Goal: Information Seeking & Learning: Learn about a topic

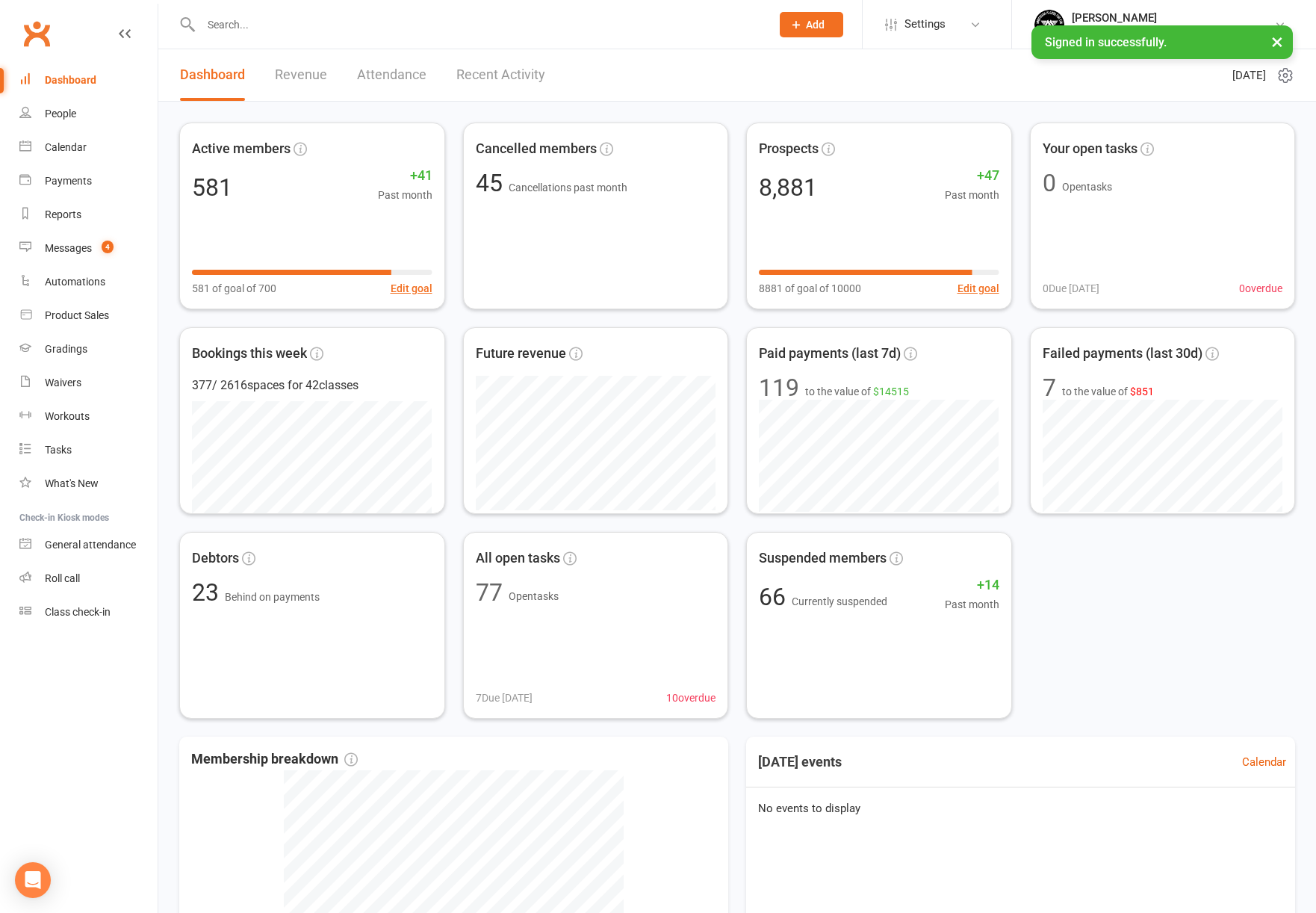
click at [317, 21] on input "text" at bounding box center [478, 24] width 564 height 21
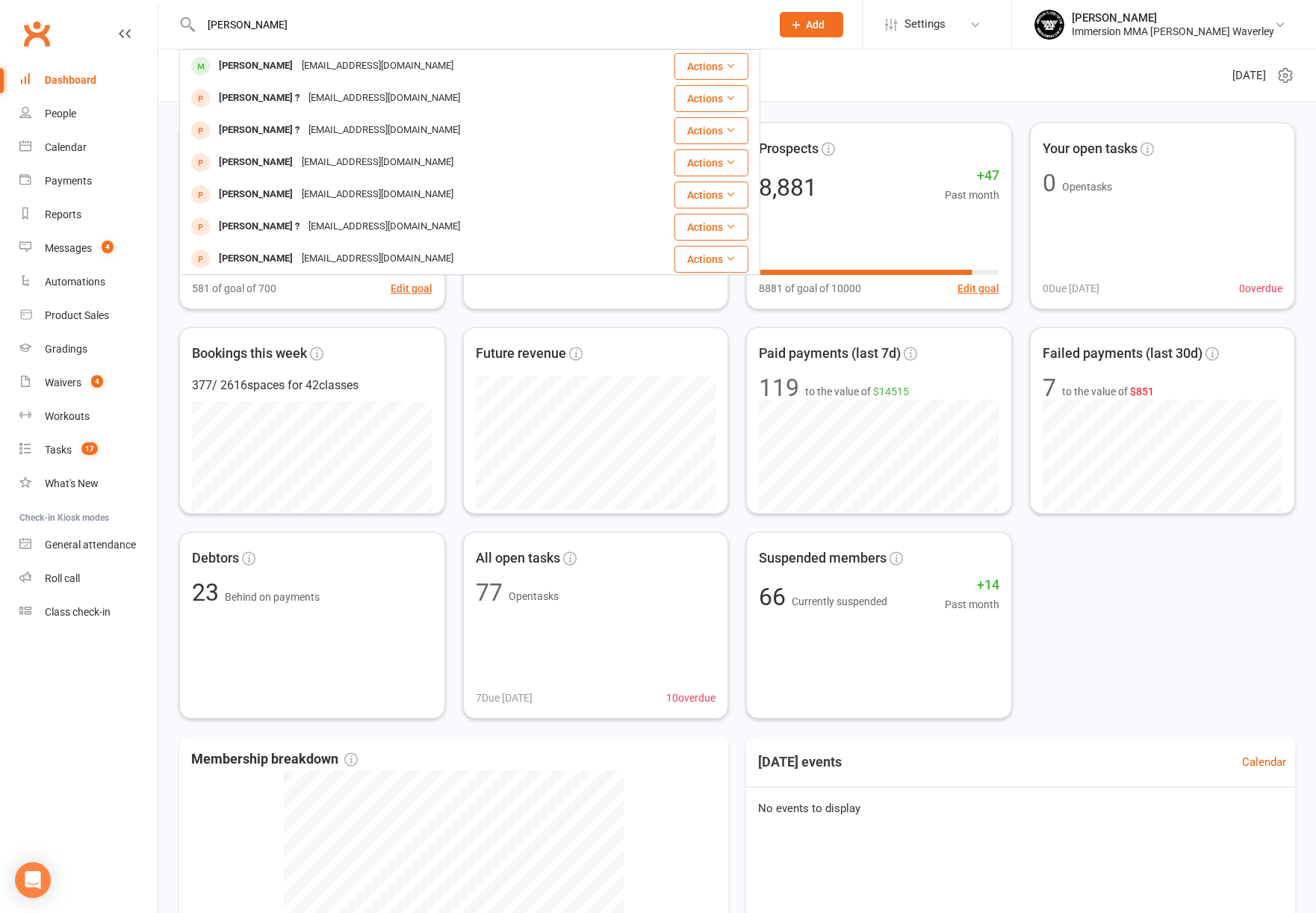
type input "[PERSON_NAME]"
click at [289, 75] on div "[PERSON_NAME]" at bounding box center [256, 66] width 83 height 21
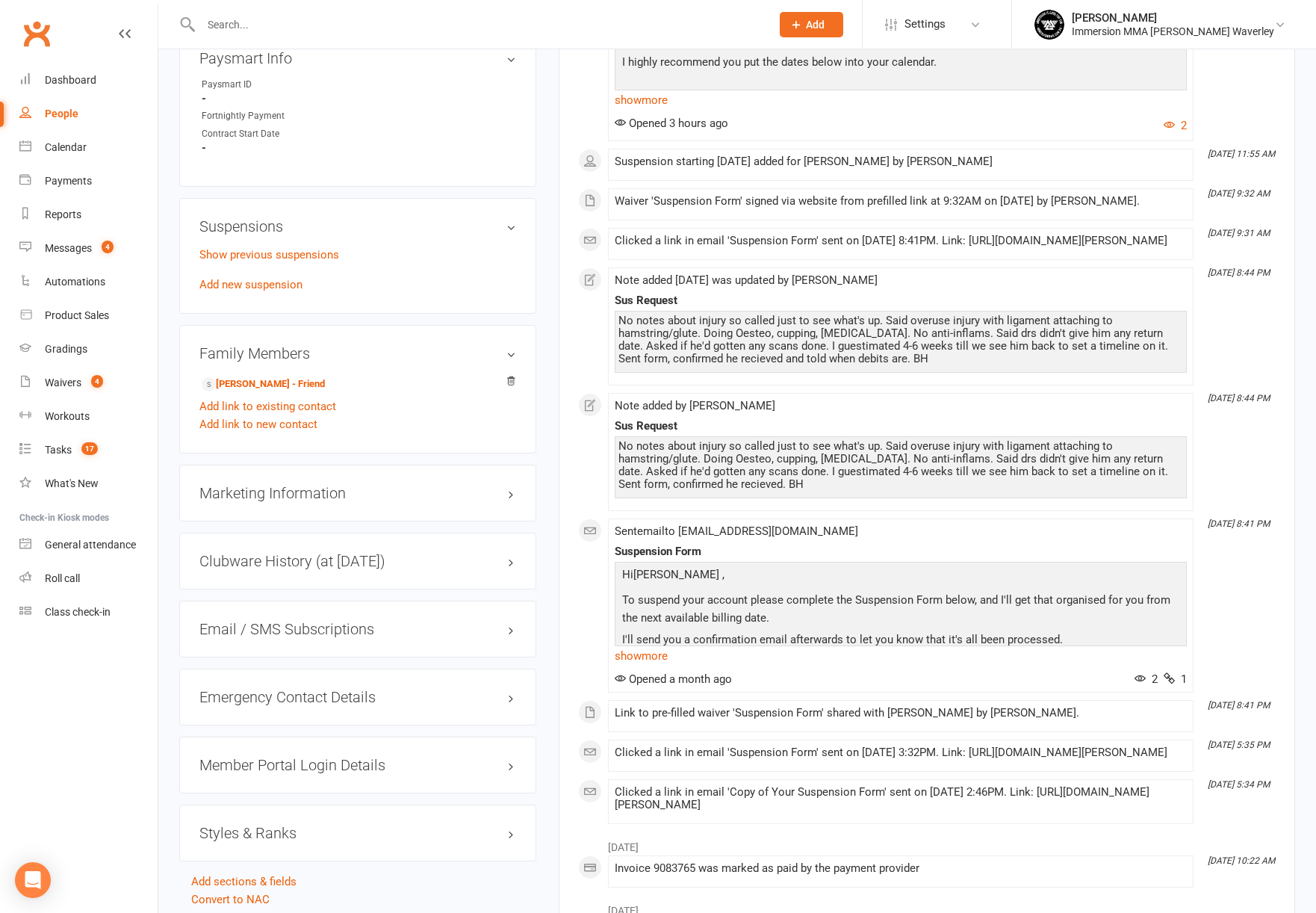
scroll to position [821, 0]
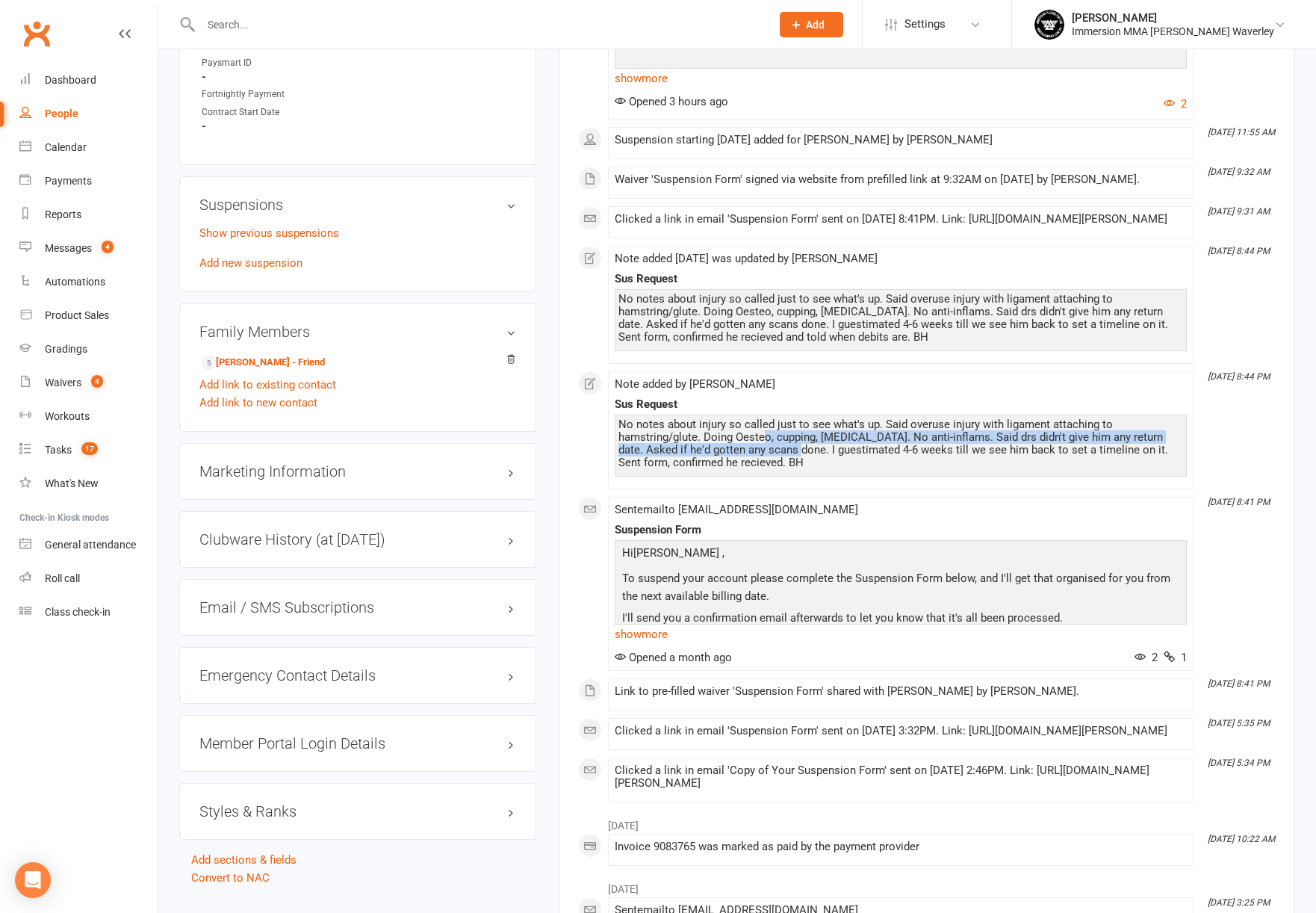
drag, startPoint x: 785, startPoint y: 469, endPoint x: 768, endPoint y: 467, distance: 17.1
click at [768, 467] on div "No notes about injury so called just to see what's up. Said overuse injury with…" at bounding box center [901, 443] width 564 height 51
drag, startPoint x: 768, startPoint y: 467, endPoint x: 846, endPoint y: 467, distance: 78.0
click at [843, 468] on div "No notes about injury so called just to see what's up. Said overuse injury with…" at bounding box center [901, 443] width 564 height 51
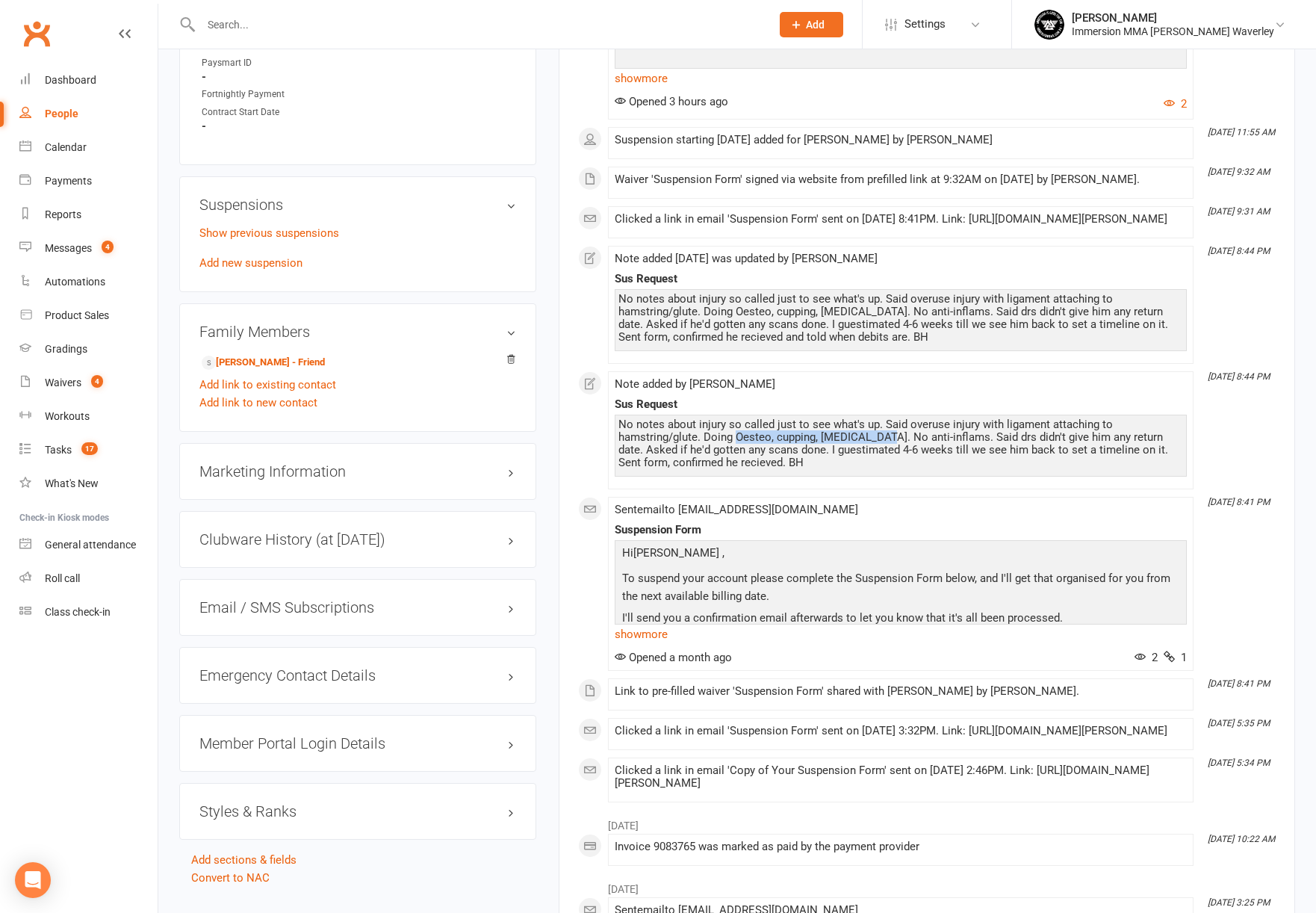
click at [856, 466] on div "No notes about injury so called just to see what's up. Said overuse injury with…" at bounding box center [901, 443] width 564 height 51
drag, startPoint x: 946, startPoint y: 489, endPoint x: 789, endPoint y: 487, distance: 157.0
click at [801, 469] on div "No notes about injury so called just to see what's up. Said overuse injury with…" at bounding box center [901, 443] width 564 height 51
drag, startPoint x: 788, startPoint y: 487, endPoint x: 781, endPoint y: 484, distance: 7.6
click at [785, 469] on div "No notes about injury so called just to see what's up. Said overuse injury with…" at bounding box center [901, 443] width 564 height 51
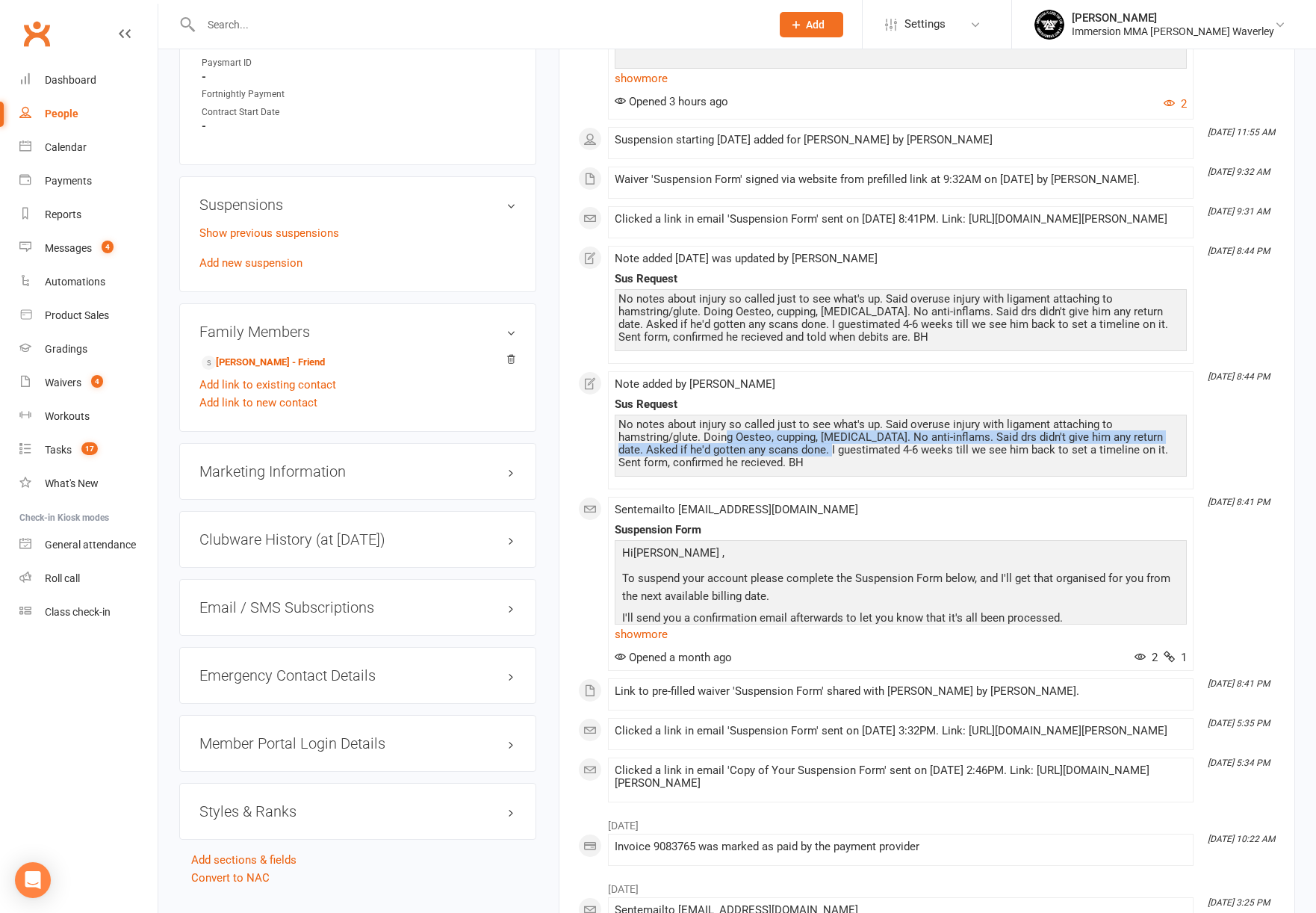
drag, startPoint x: 735, startPoint y: 460, endPoint x: 816, endPoint y: 473, distance: 82.0
click at [812, 469] on div "No notes about injury so called just to see what's up. Said overuse injury with…" at bounding box center [901, 443] width 564 height 51
click at [858, 469] on div "No notes about injury so called just to see what's up. Said overuse injury with…" at bounding box center [901, 443] width 564 height 51
drag, startPoint x: 876, startPoint y: 487, endPoint x: 747, endPoint y: 475, distance: 129.6
click at [750, 469] on div "No notes about injury so called just to see what's up. Said overuse injury with…" at bounding box center [901, 443] width 564 height 51
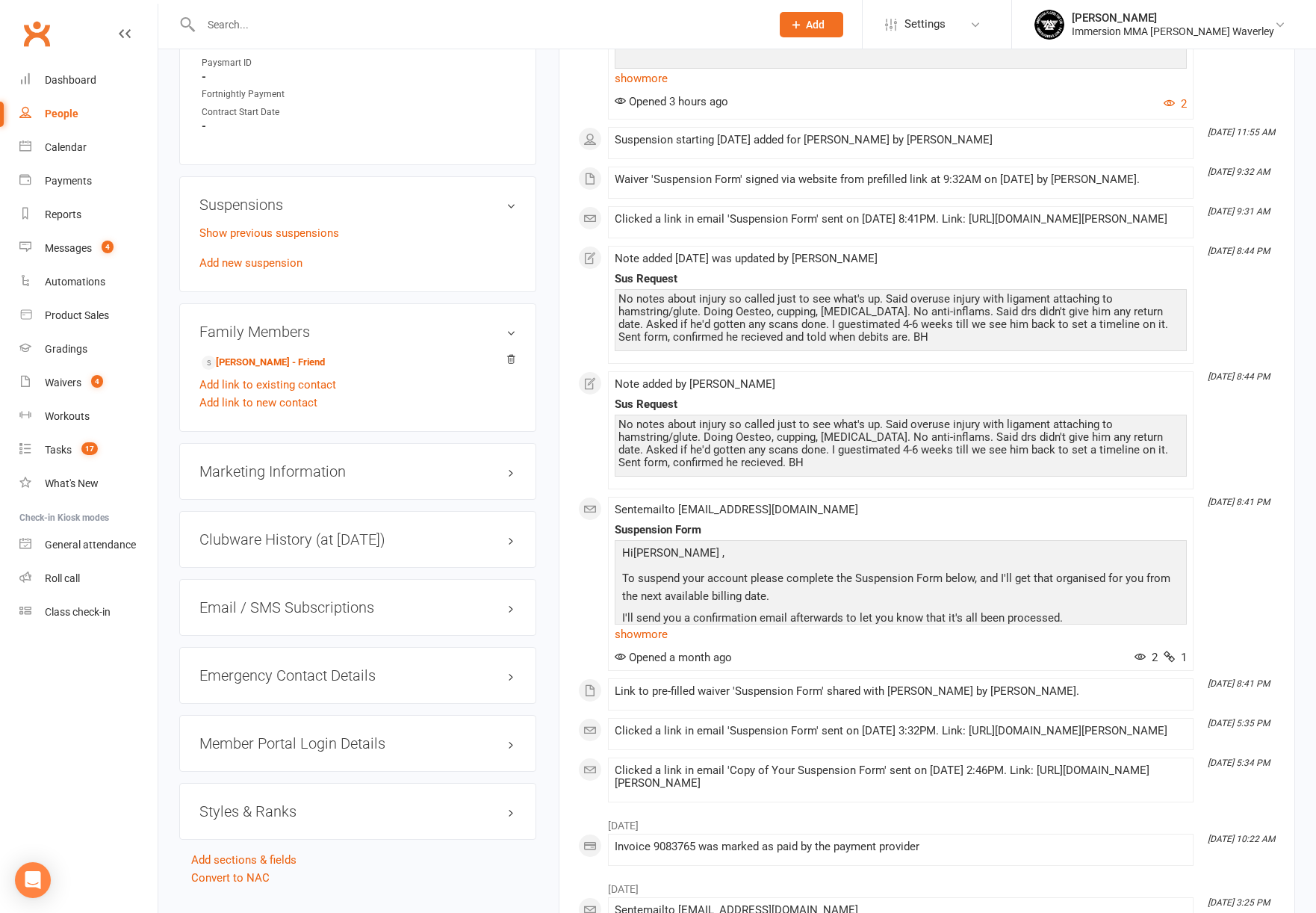
click at [746, 469] on div "No notes about injury so called just to see what's up. Said overuse injury with…" at bounding box center [901, 443] width 564 height 51
drag, startPoint x: 828, startPoint y: 481, endPoint x: 875, endPoint y: 483, distance: 47.0
click at [858, 469] on div "No notes about injury so called just to see what's up. Said overuse injury with…" at bounding box center [901, 443] width 564 height 51
click at [875, 469] on div "No notes about injury so called just to see what's up. Said overuse injury with…" at bounding box center [901, 443] width 564 height 51
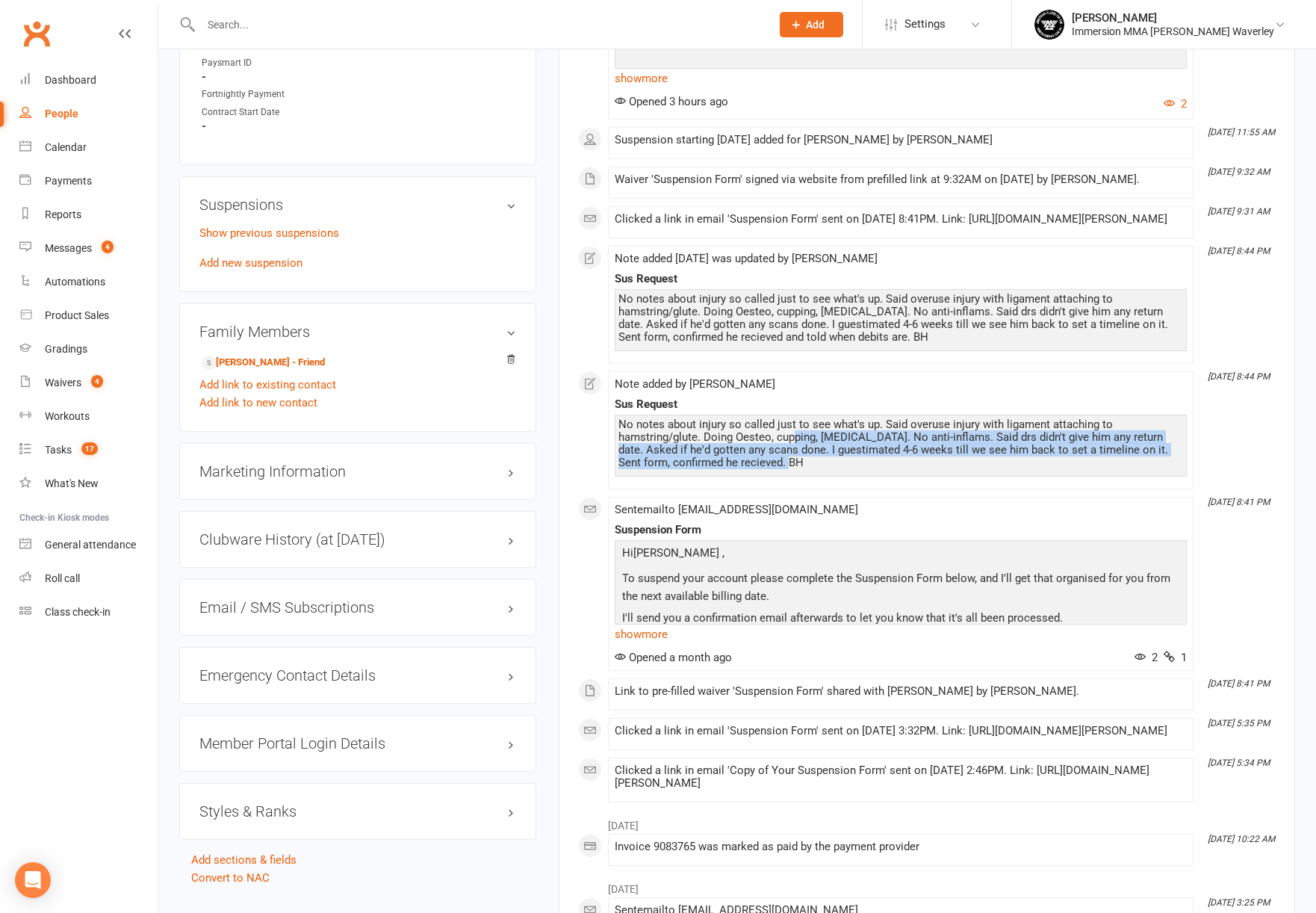
drag, startPoint x: 891, startPoint y: 487, endPoint x: 785, endPoint y: 465, distance: 108.3
click at [787, 465] on div "No notes about injury so called just to see what's up. Said overuse injury with…" at bounding box center [901, 443] width 564 height 51
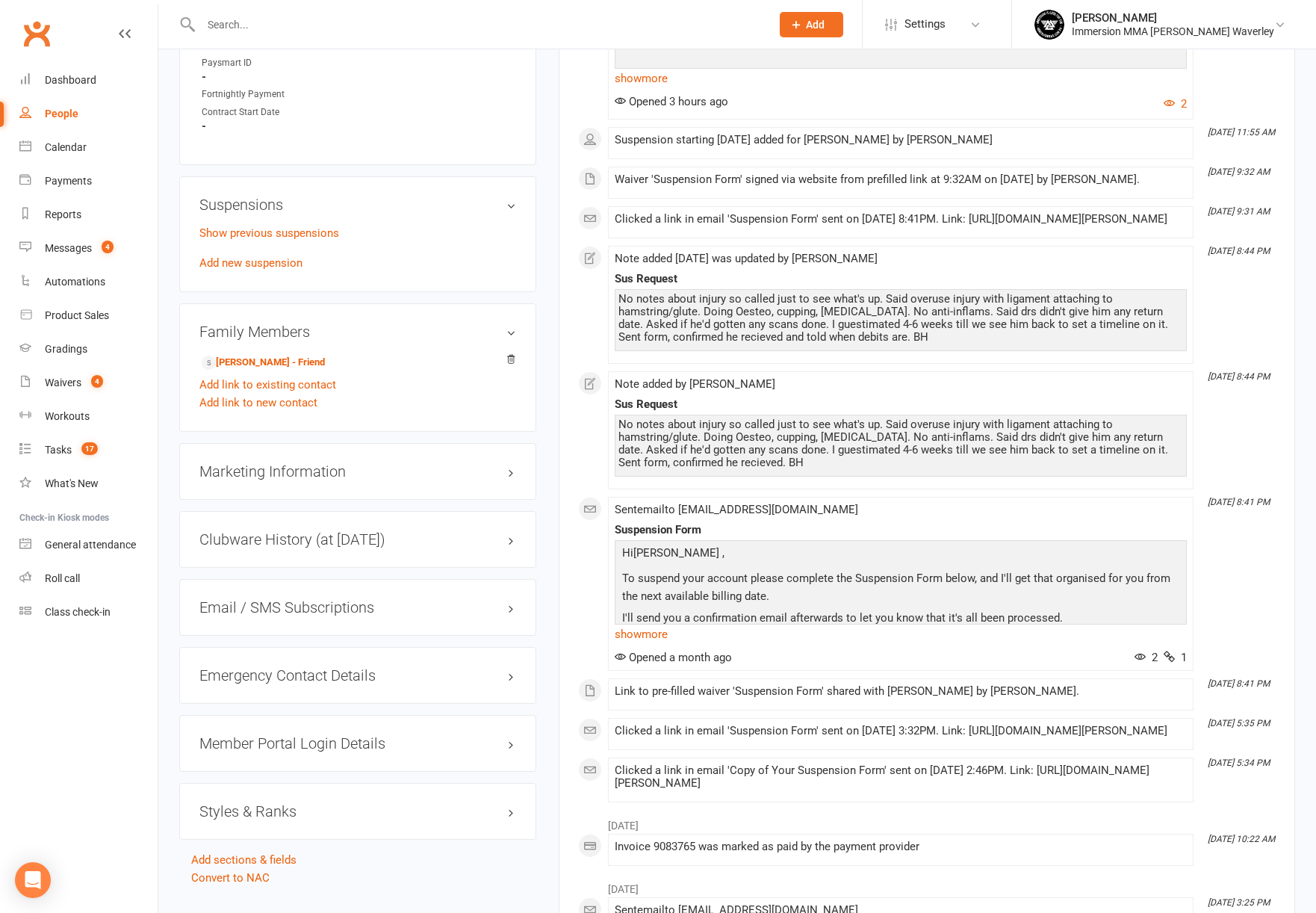
click at [785, 465] on div "No notes about injury so called just to see what's up. Said overuse injury with…" at bounding box center [901, 443] width 564 height 51
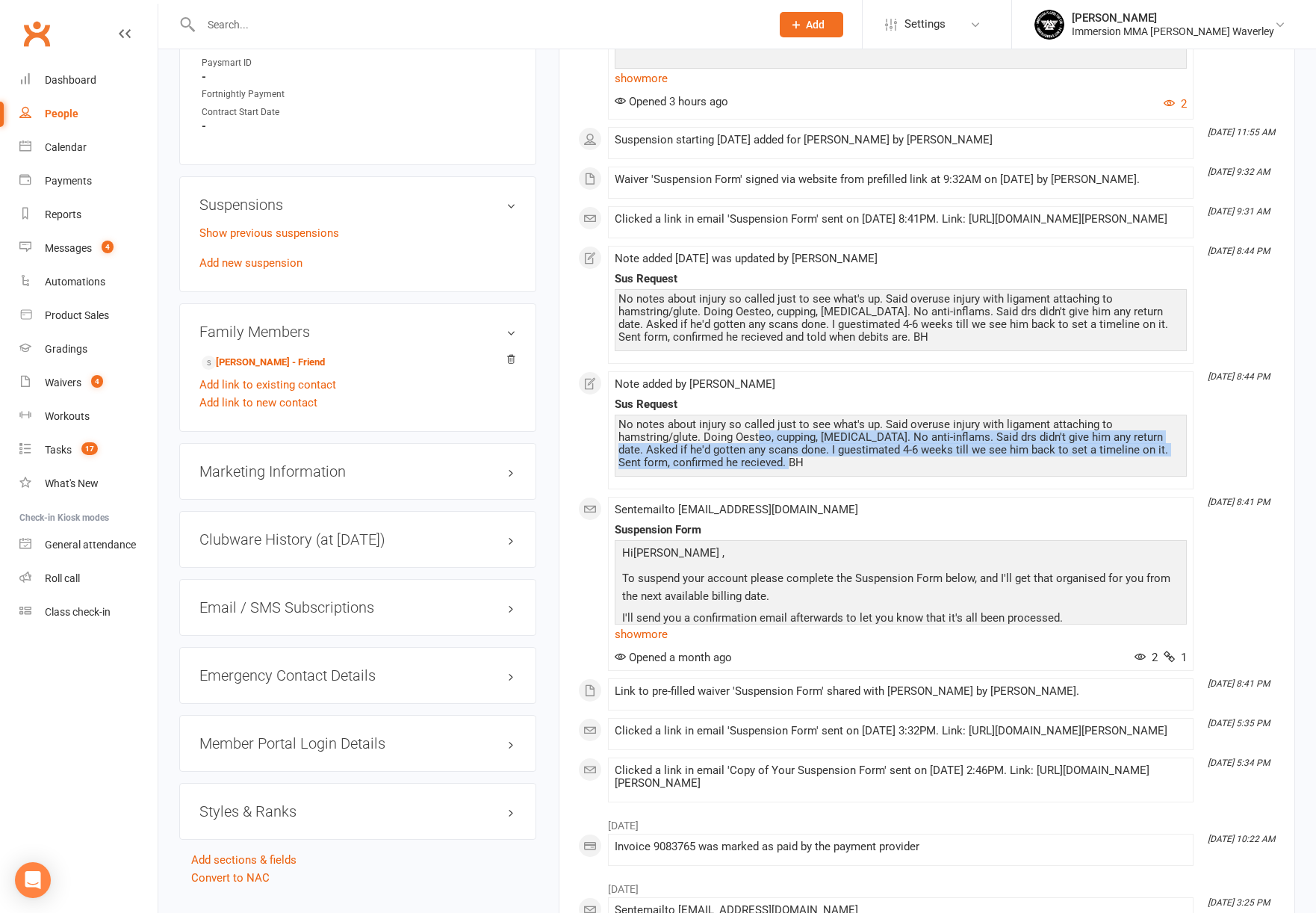
drag, startPoint x: 760, startPoint y: 459, endPoint x: 834, endPoint y: 486, distance: 78.8
click at [830, 469] on div "No notes about injury so called just to see what's up. Said overuse injury with…" at bounding box center [901, 443] width 564 height 51
click at [836, 469] on div "No notes about injury so called just to see what's up. Said overuse injury with…" at bounding box center [901, 443] width 564 height 51
drag, startPoint x: 886, startPoint y: 495, endPoint x: 773, endPoint y: 475, distance: 114.8
click at [774, 475] on div "No notes about injury so called just to see what's up. Said overuse injury with…" at bounding box center [901, 445] width 572 height 62
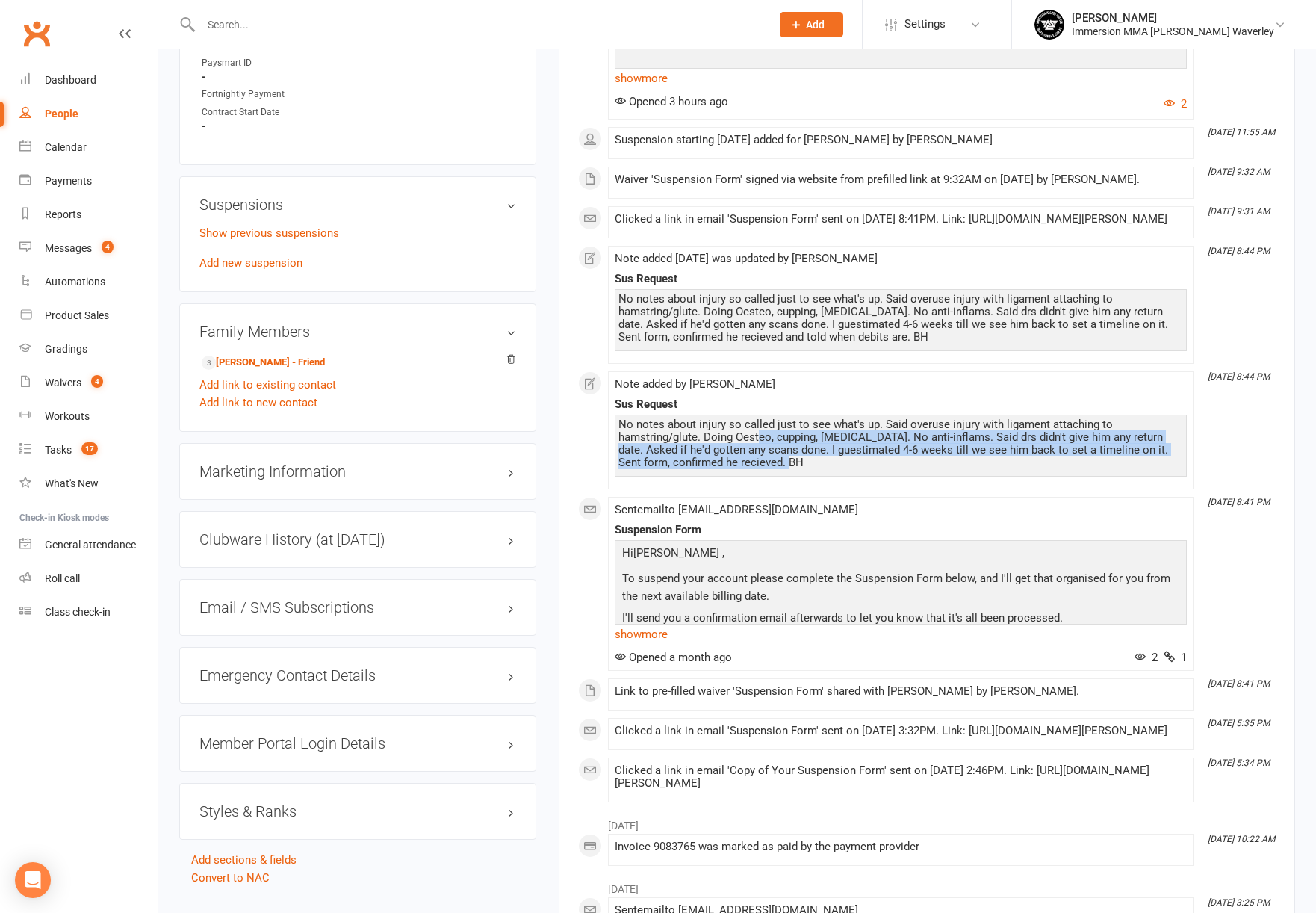
drag, startPoint x: 759, startPoint y: 467, endPoint x: 846, endPoint y: 482, distance: 88.3
click at [842, 469] on div "No notes about injury so called just to see what's up. Said overuse injury with…" at bounding box center [901, 443] width 564 height 51
click at [846, 469] on div "No notes about injury so called just to see what's up. Said overuse injury with…" at bounding box center [901, 443] width 564 height 51
drag, startPoint x: 887, startPoint y: 487, endPoint x: 732, endPoint y: 463, distance: 156.8
click at [735, 463] on div "No notes about injury so called just to see what's up. Said overuse injury with…" at bounding box center [901, 443] width 564 height 51
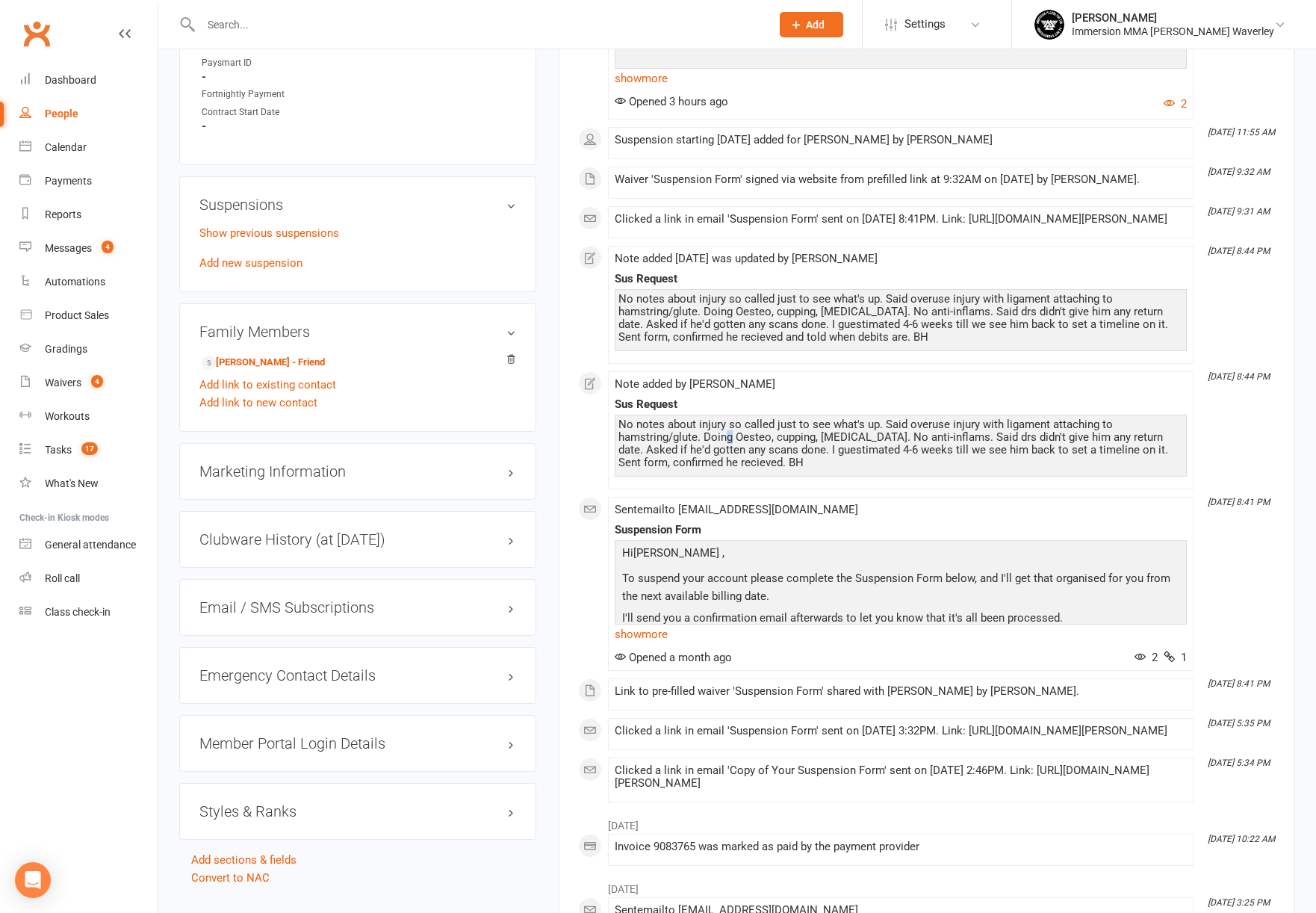
drag, startPoint x: 731, startPoint y: 462, endPoint x: 722, endPoint y: 461, distance: 9.1
click at [728, 462] on div "No notes about injury so called just to see what's up. Said overuse injury with…" at bounding box center [901, 443] width 564 height 51
drag, startPoint x: 658, startPoint y: 457, endPoint x: 761, endPoint y: 476, distance: 104.7
click at [759, 469] on div "No notes about injury so called just to see what's up. Said overuse injury with…" at bounding box center [901, 443] width 564 height 51
click at [766, 469] on div "No notes about injury so called just to see what's up. Said overuse injury with…" at bounding box center [901, 443] width 564 height 51
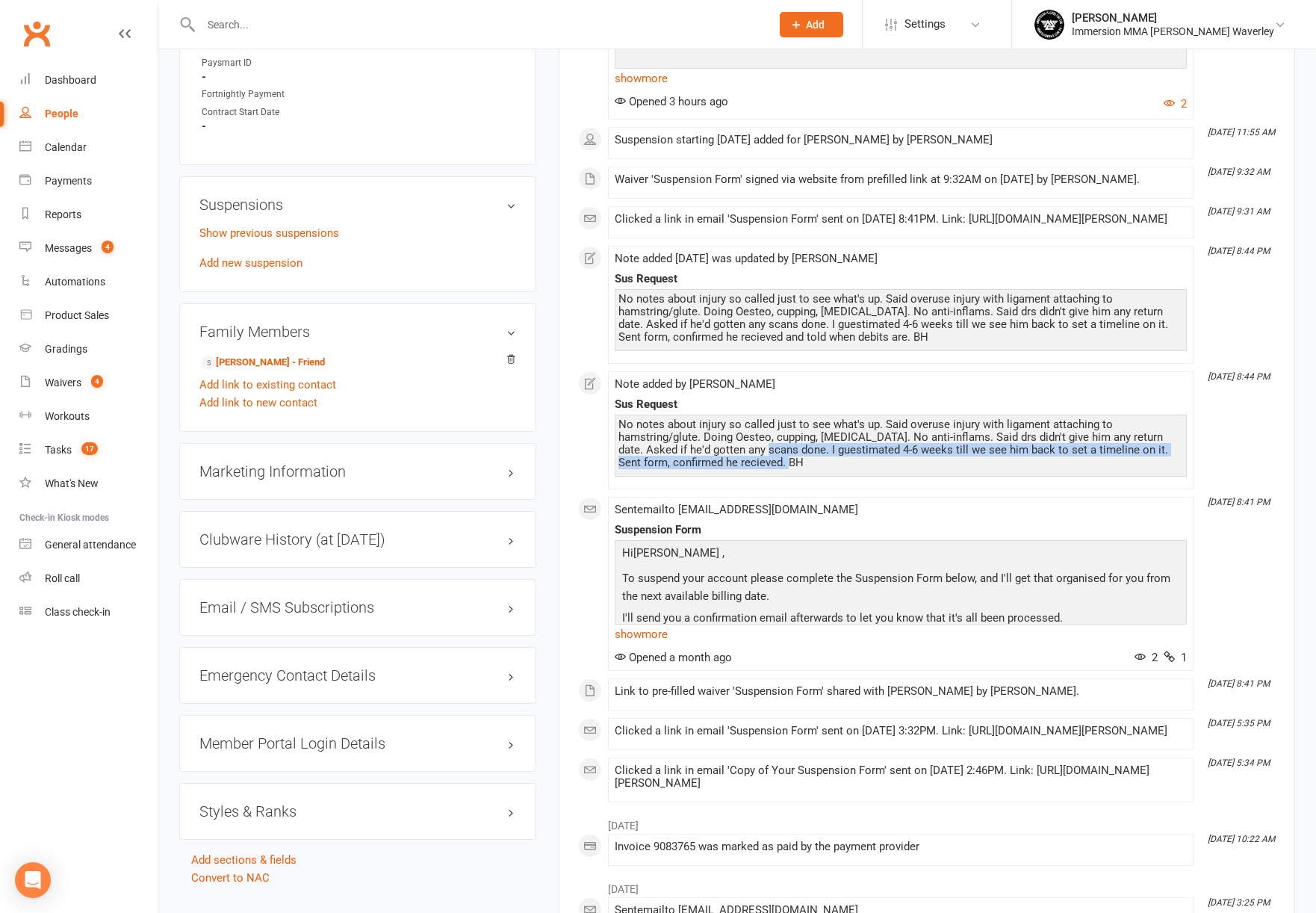
drag, startPoint x: 840, startPoint y: 487, endPoint x: 747, endPoint y: 474, distance: 93.9
click at [747, 469] on div "No notes about injury so called just to see what's up. Said overuse injury with…" at bounding box center [901, 443] width 564 height 51
click at [737, 469] on div "No notes about injury so called just to see what's up. Said overuse injury with…" at bounding box center [901, 443] width 564 height 51
drag, startPoint x: 712, startPoint y: 462, endPoint x: 806, endPoint y: 483, distance: 96.3
click at [797, 469] on div "No notes about injury so called just to see what's up. Said overuse injury with…" at bounding box center [901, 443] width 564 height 51
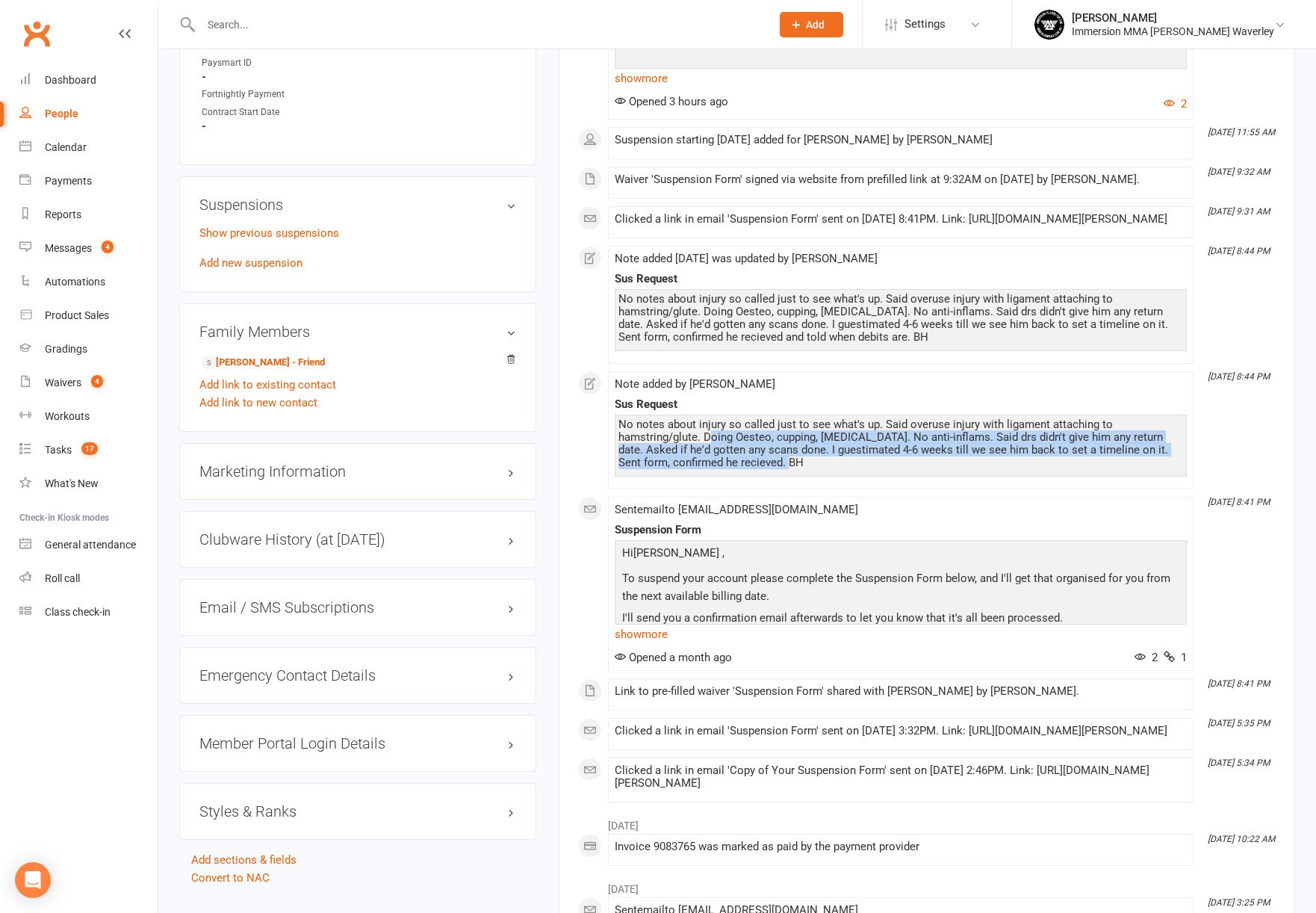
click at [814, 469] on div "No notes about injury so called just to see what's up. Said overuse injury with…" at bounding box center [901, 443] width 564 height 51
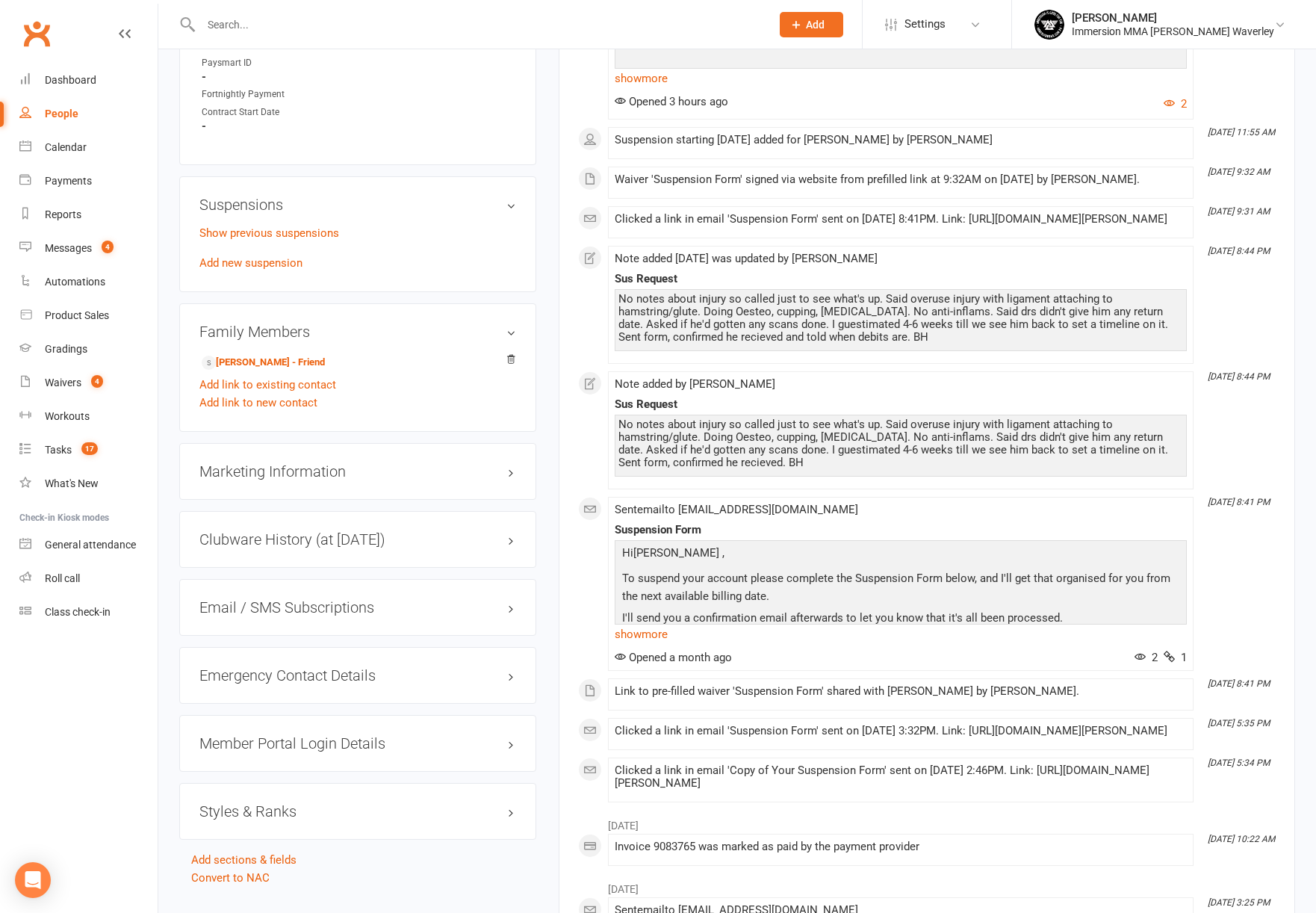
click at [706, 464] on div "No notes about injury so called just to see what's up. Said overuse injury with…" at bounding box center [901, 443] width 564 height 51
drag, startPoint x: 695, startPoint y: 461, endPoint x: 818, endPoint y: 478, distance: 124.2
click at [809, 469] on div "No notes about injury so called just to see what's up. Said overuse injury with…" at bounding box center [901, 443] width 564 height 51
click at [818, 469] on div "No notes about injury so called just to see what's up. Said overuse injury with…" at bounding box center [901, 443] width 564 height 51
drag, startPoint x: 860, startPoint y: 484, endPoint x: 735, endPoint y: 471, distance: 125.7
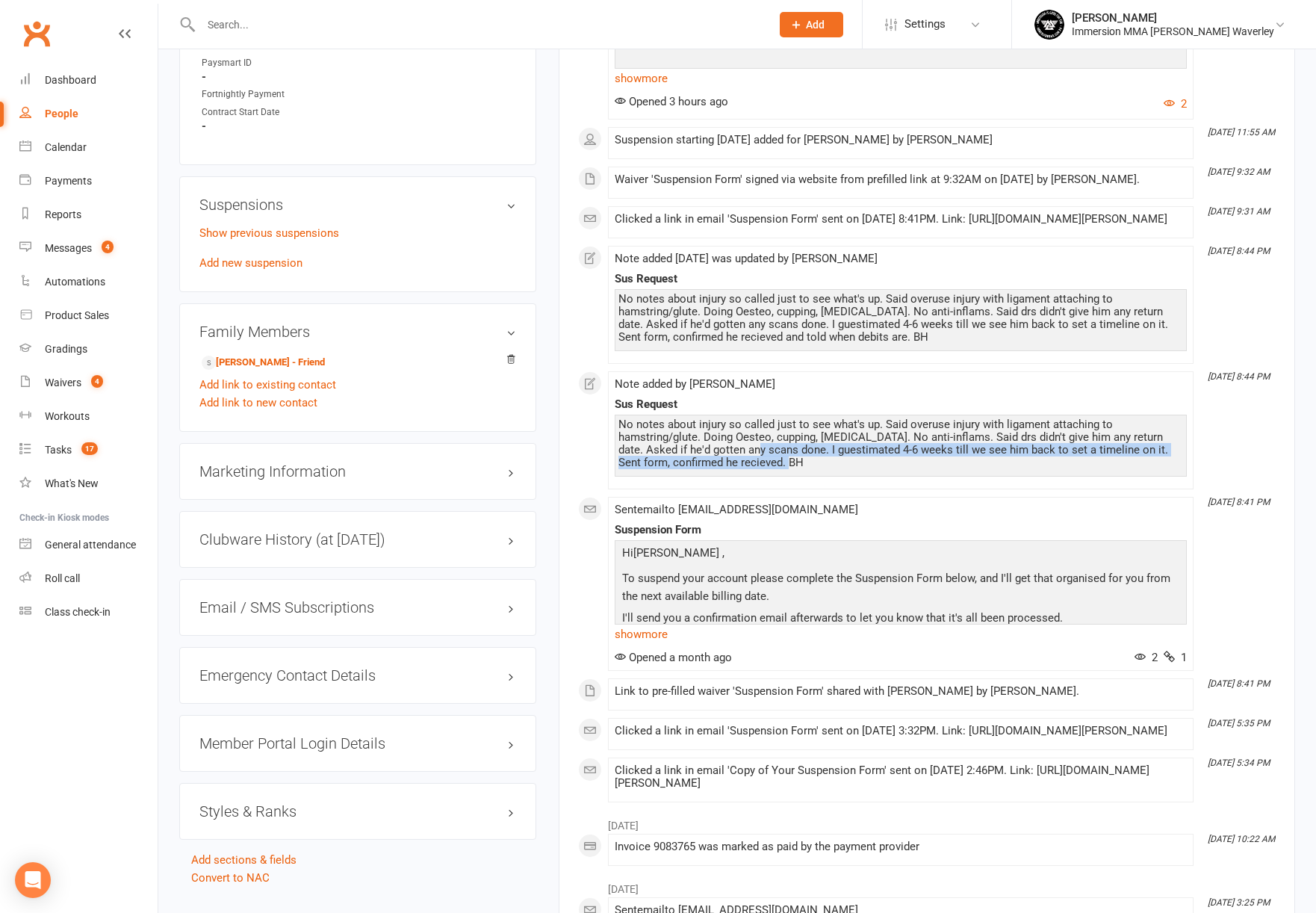
click at [738, 469] on div "No notes about injury so called just to see what's up. Said overuse injury with…" at bounding box center [901, 443] width 564 height 51
click at [734, 469] on div "No notes about injury so called just to see what's up. Said overuse injury with…" at bounding box center [901, 443] width 564 height 51
drag, startPoint x: 717, startPoint y: 458, endPoint x: 828, endPoint y: 487, distance: 114.7
click at [828, 469] on div "No notes about injury so called just to see what's up. Said overuse injury with…" at bounding box center [901, 443] width 564 height 51
click at [838, 469] on div "No notes about injury so called just to see what's up. Said overuse injury with…" at bounding box center [901, 443] width 564 height 51
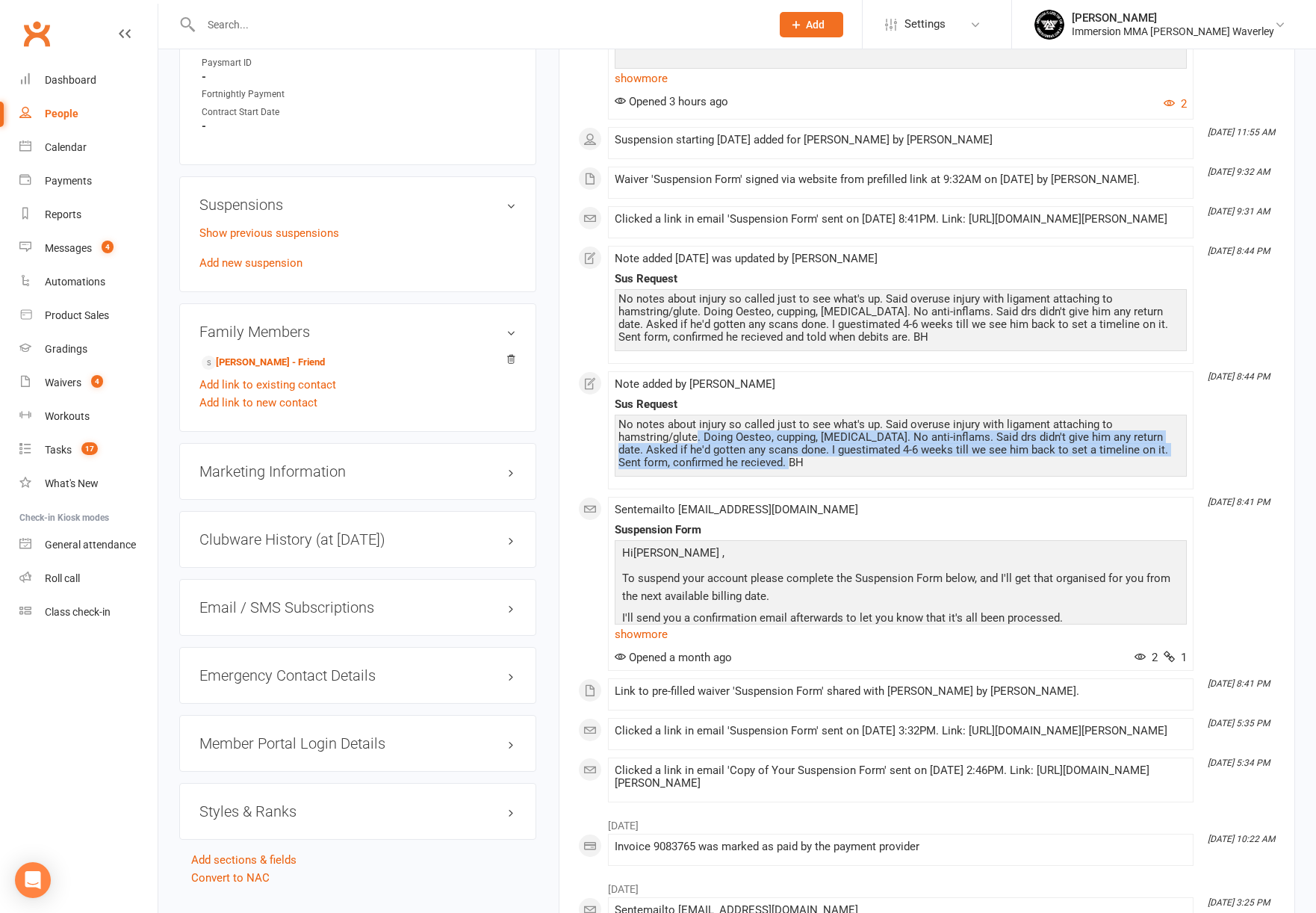
drag, startPoint x: 860, startPoint y: 490, endPoint x: 695, endPoint y: 467, distance: 166.6
click at [697, 467] on div "No notes about injury so called just to see what's up. Said overuse injury with…" at bounding box center [901, 443] width 564 height 51
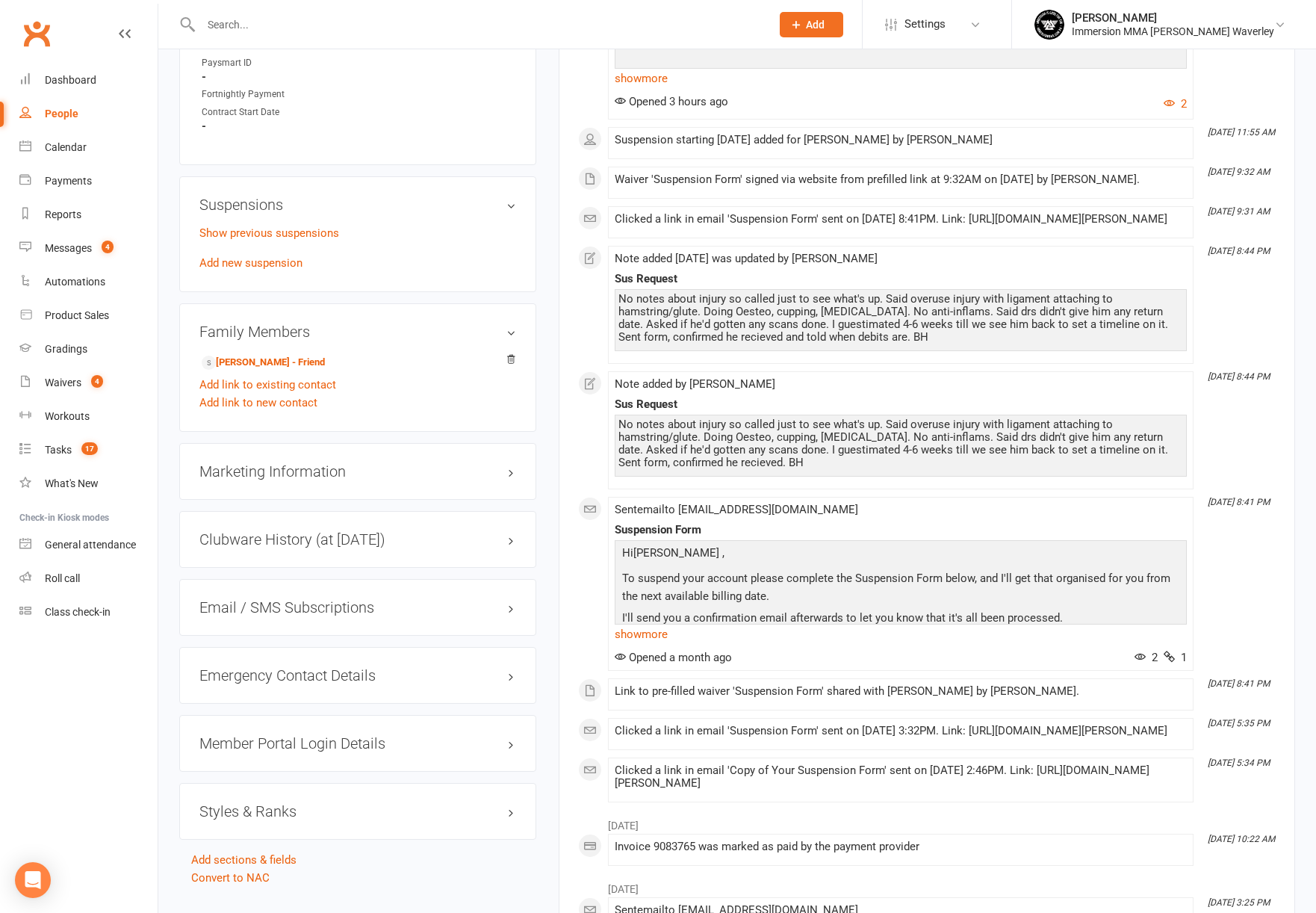
click at [688, 465] on div "No notes about injury so called just to see what's up. Said overuse injury with…" at bounding box center [901, 443] width 564 height 51
drag, startPoint x: 680, startPoint y: 461, endPoint x: 793, endPoint y: 482, distance: 114.9
click at [765, 469] on div "No notes about injury so called just to see what's up. Said overuse injury with…" at bounding box center [901, 443] width 564 height 51
click at [810, 469] on div "No notes about injury so called just to see what's up. Said overuse injury with…" at bounding box center [901, 443] width 564 height 51
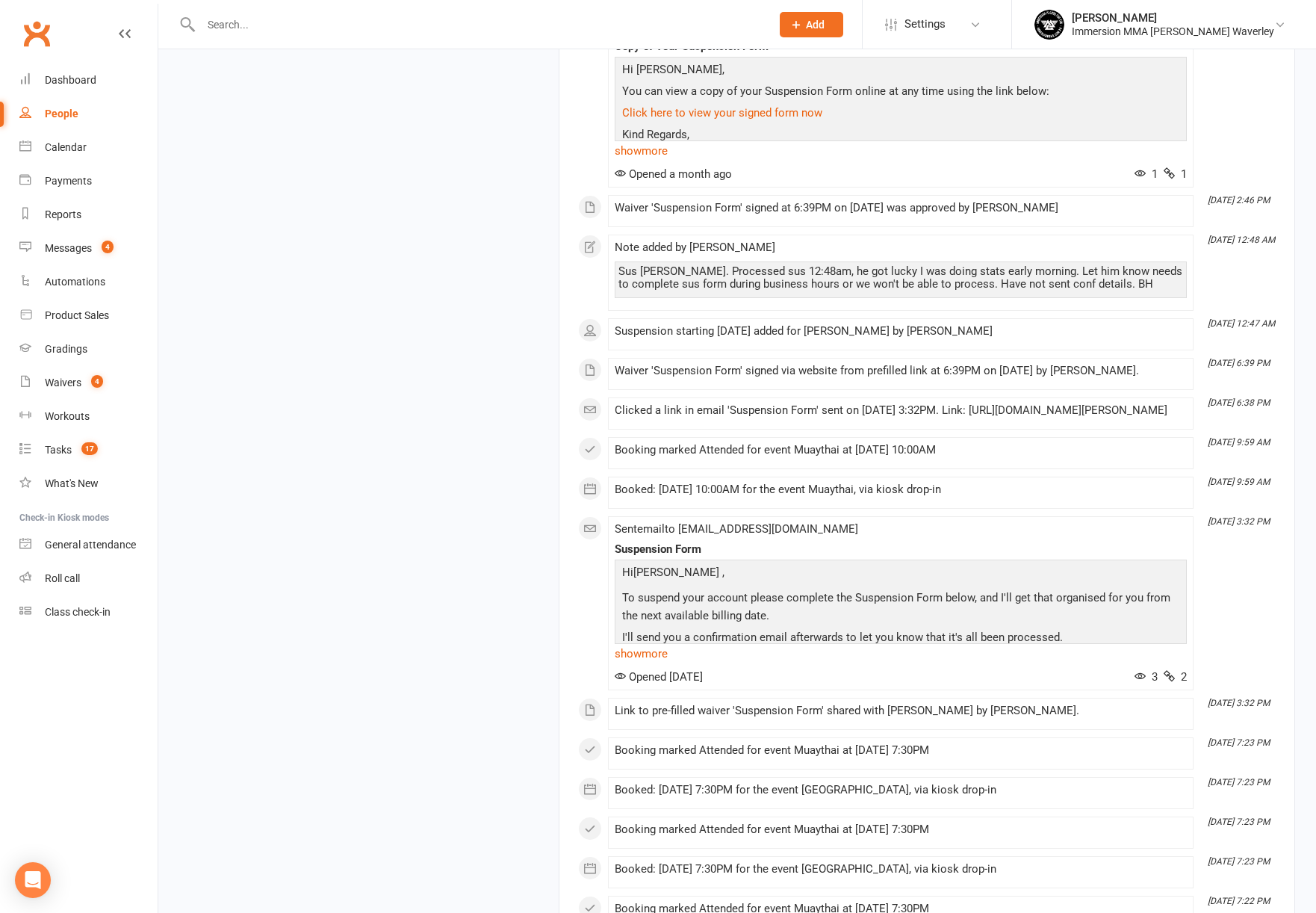
scroll to position [0, 0]
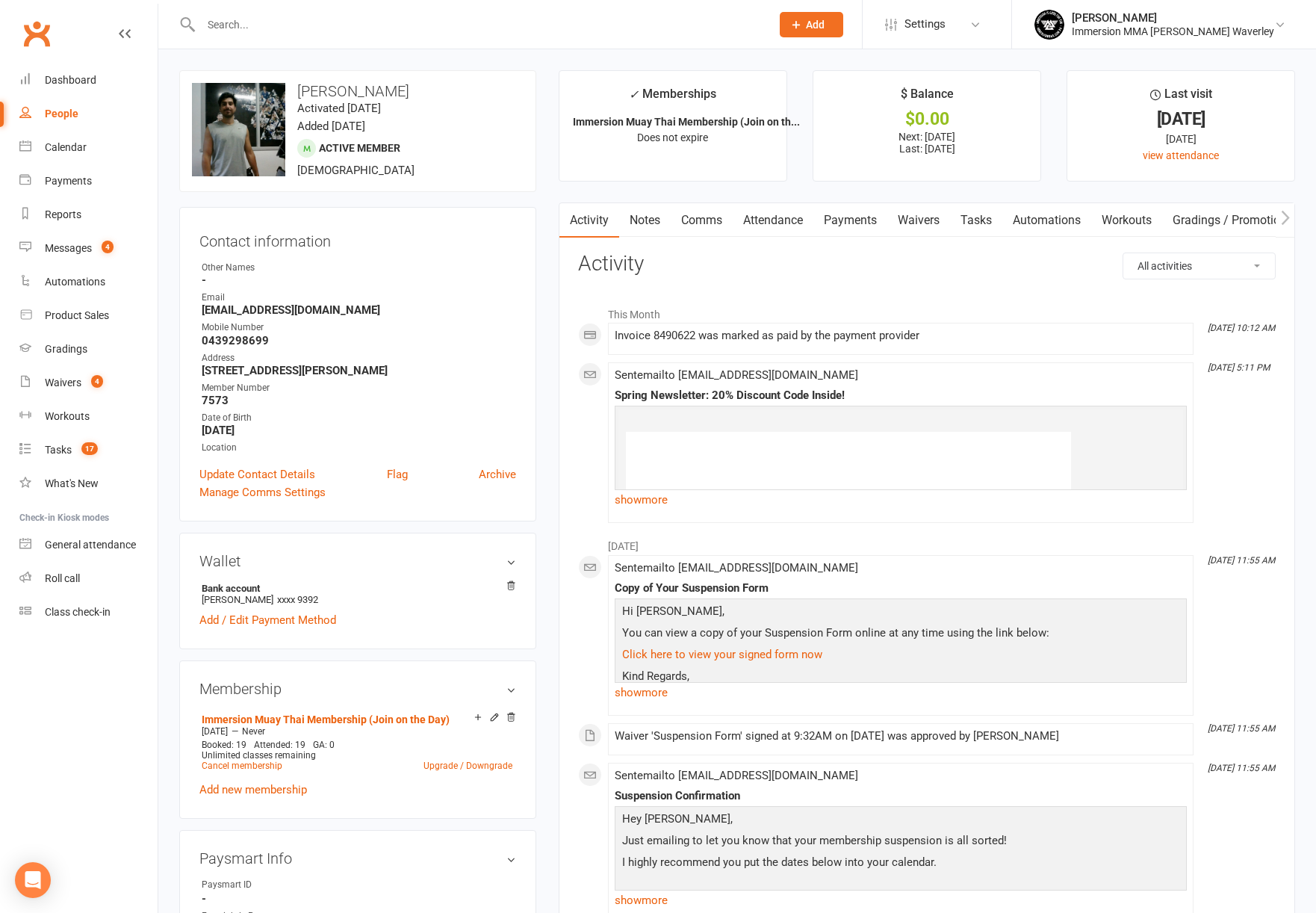
drag, startPoint x: 604, startPoint y: 77, endPoint x: 613, endPoint y: 66, distance: 14.2
